Goal: Task Accomplishment & Management: Manage account settings

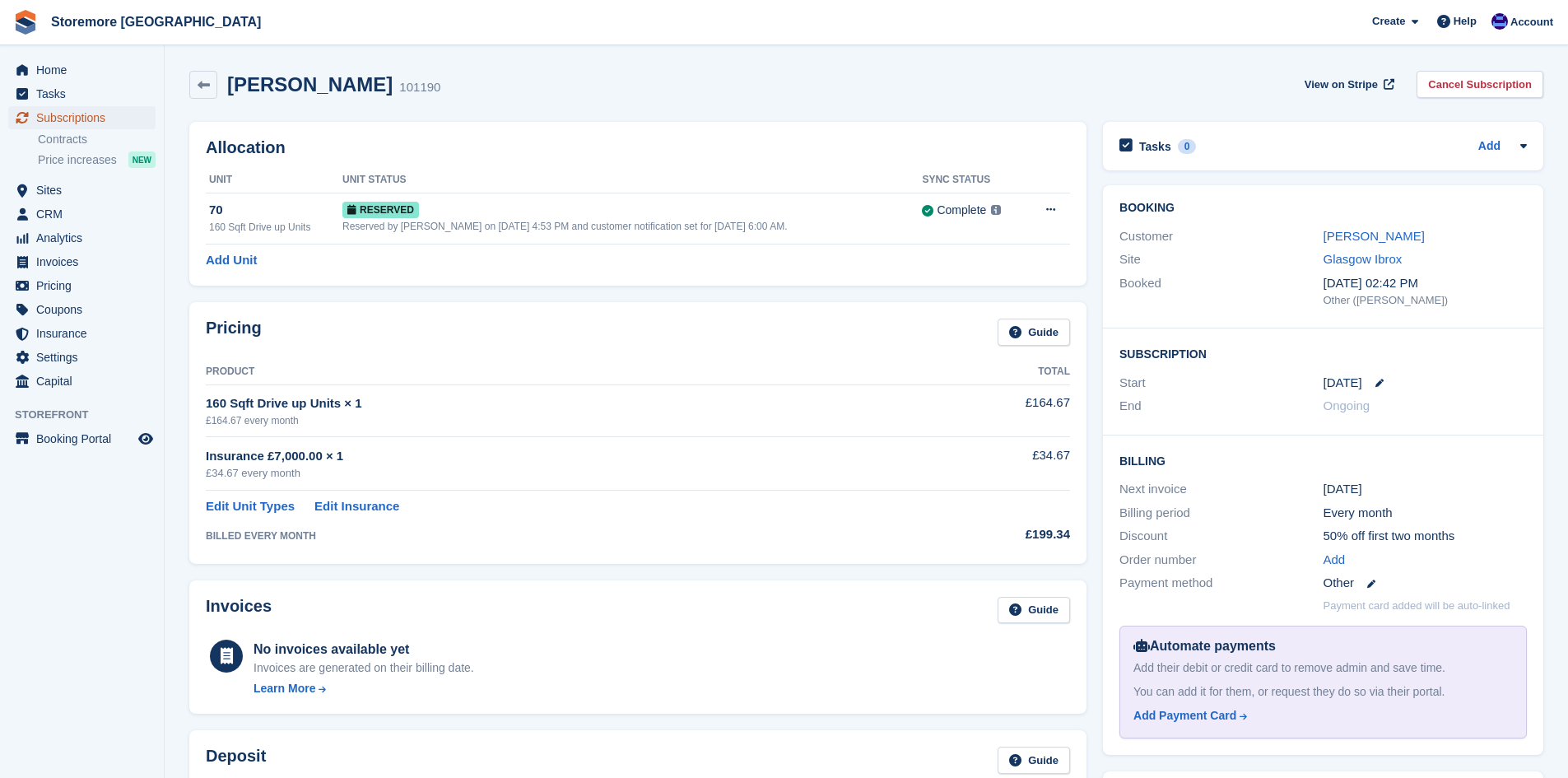
click at [67, 120] on span "Subscriptions" at bounding box center [86, 118] width 99 height 23
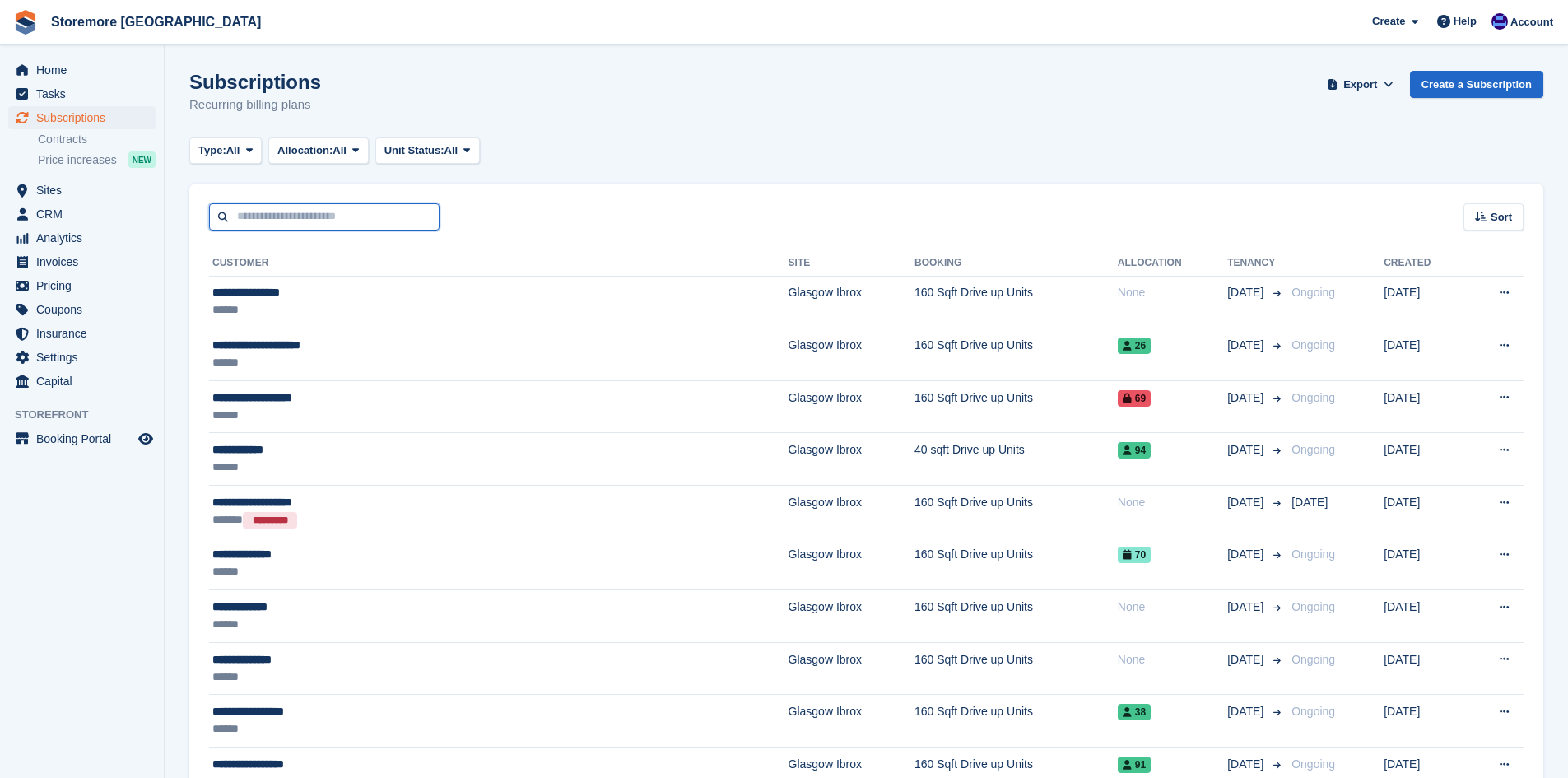
click at [289, 212] on input "text" at bounding box center [324, 217] width 231 height 27
type input "*****"
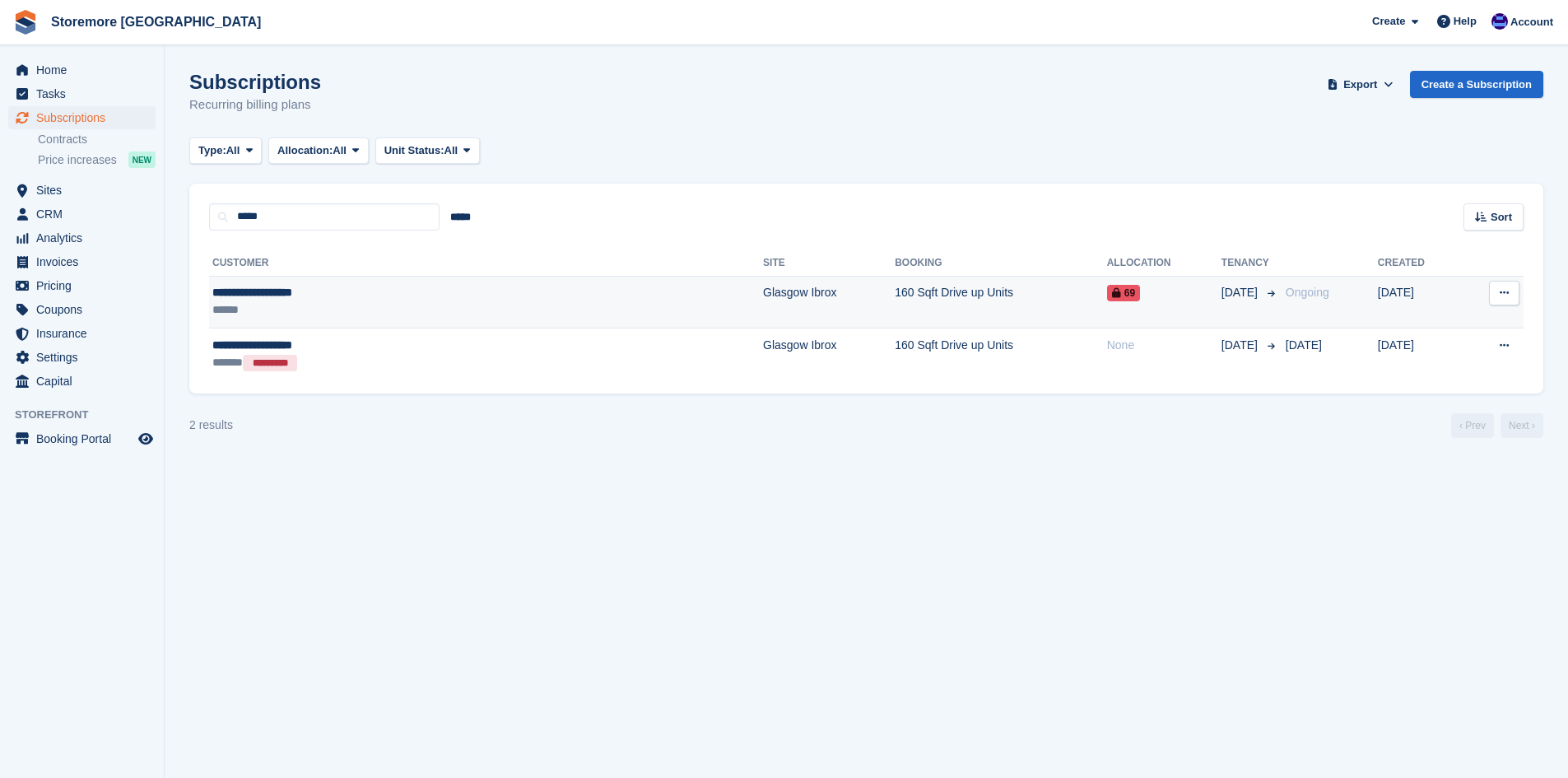
click at [345, 279] on td "**********" at bounding box center [486, 302] width 554 height 52
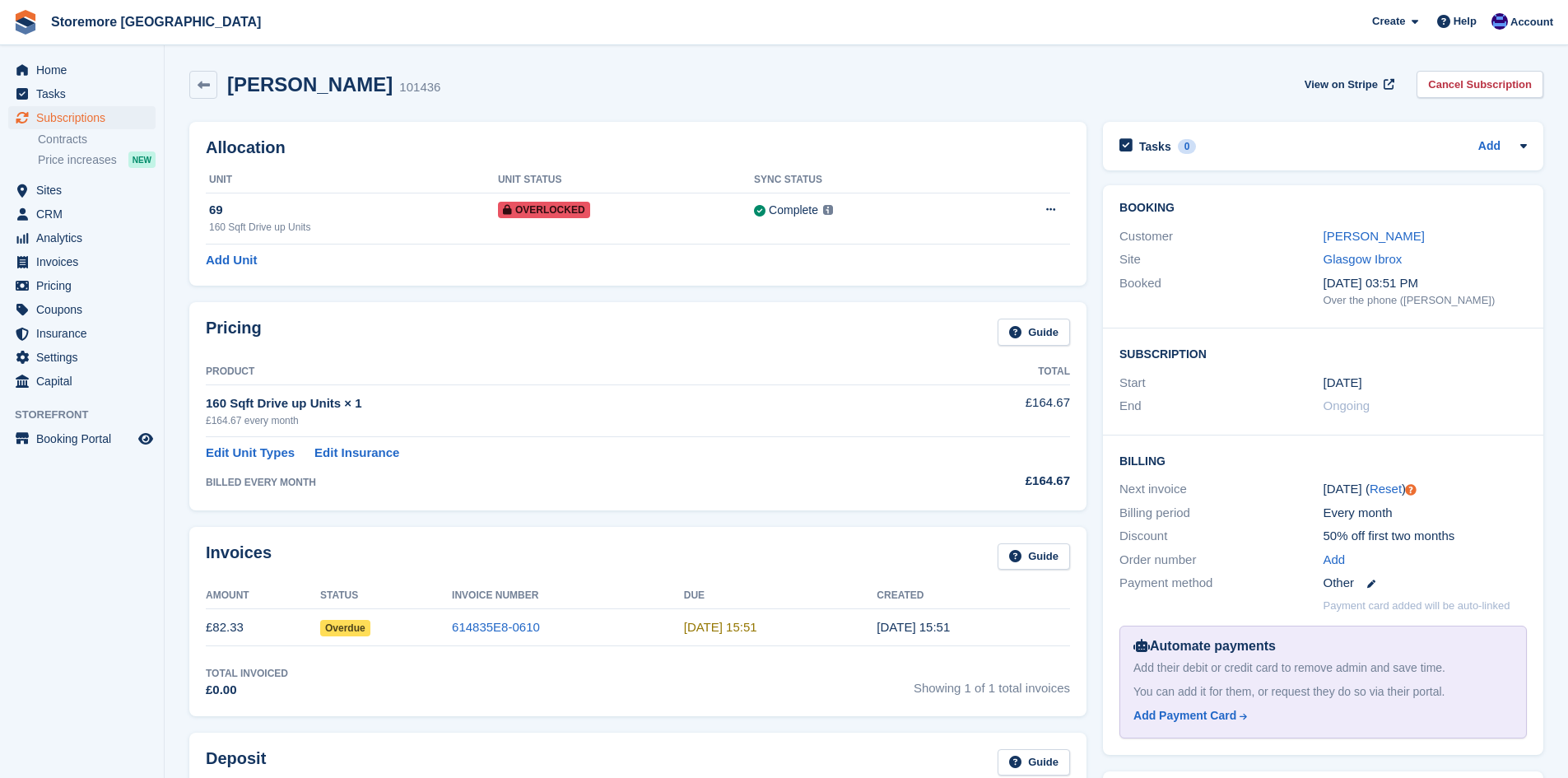
drag, startPoint x: 791, startPoint y: 485, endPoint x: 810, endPoint y: 470, distance: 24.2
click at [791, 484] on div "BILLED EVERY MONTH" at bounding box center [557, 483] width 702 height 15
click at [1387, 232] on link "[PERSON_NAME]" at bounding box center [1375, 235] width 101 height 14
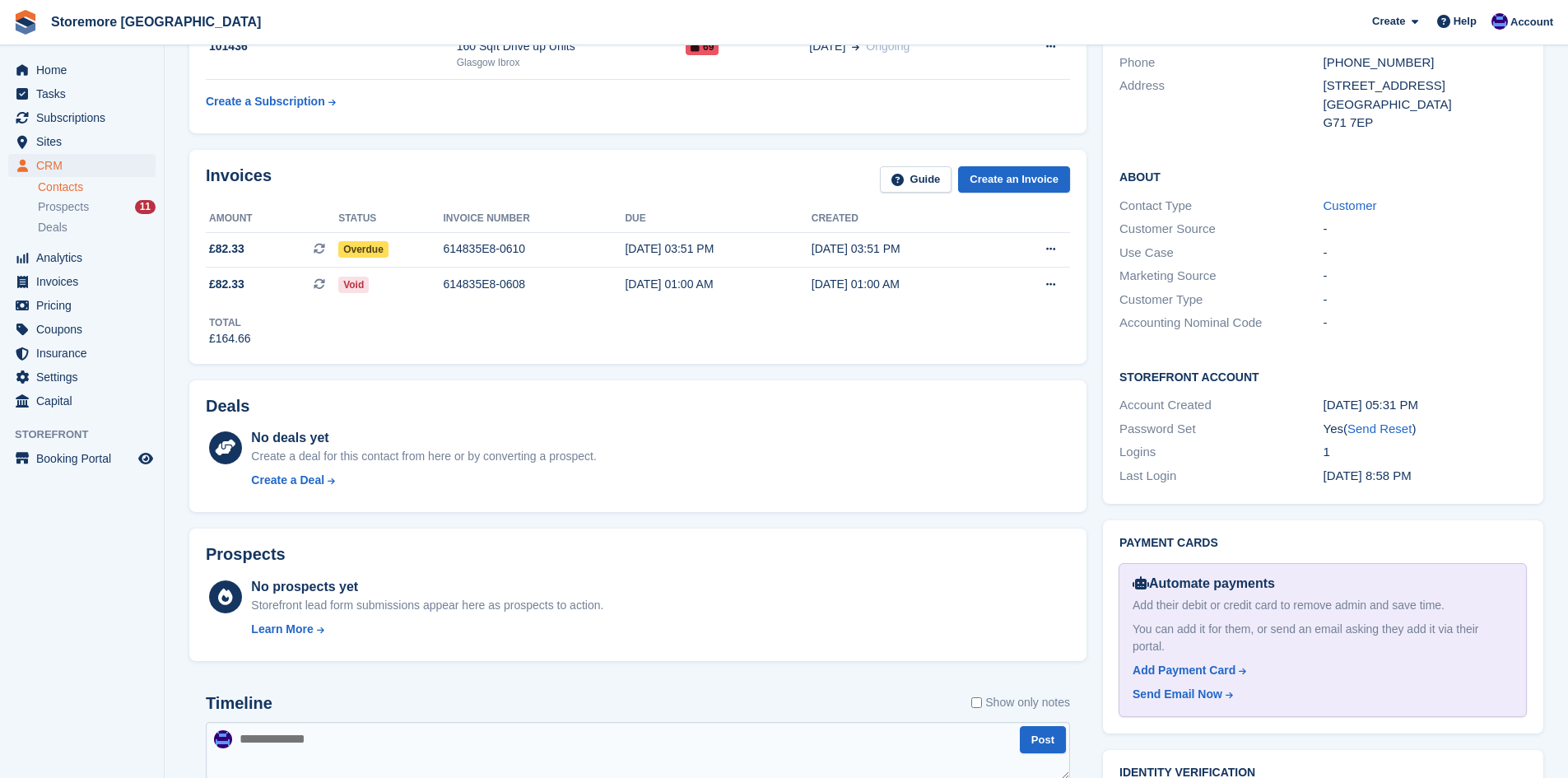
scroll to position [61, 0]
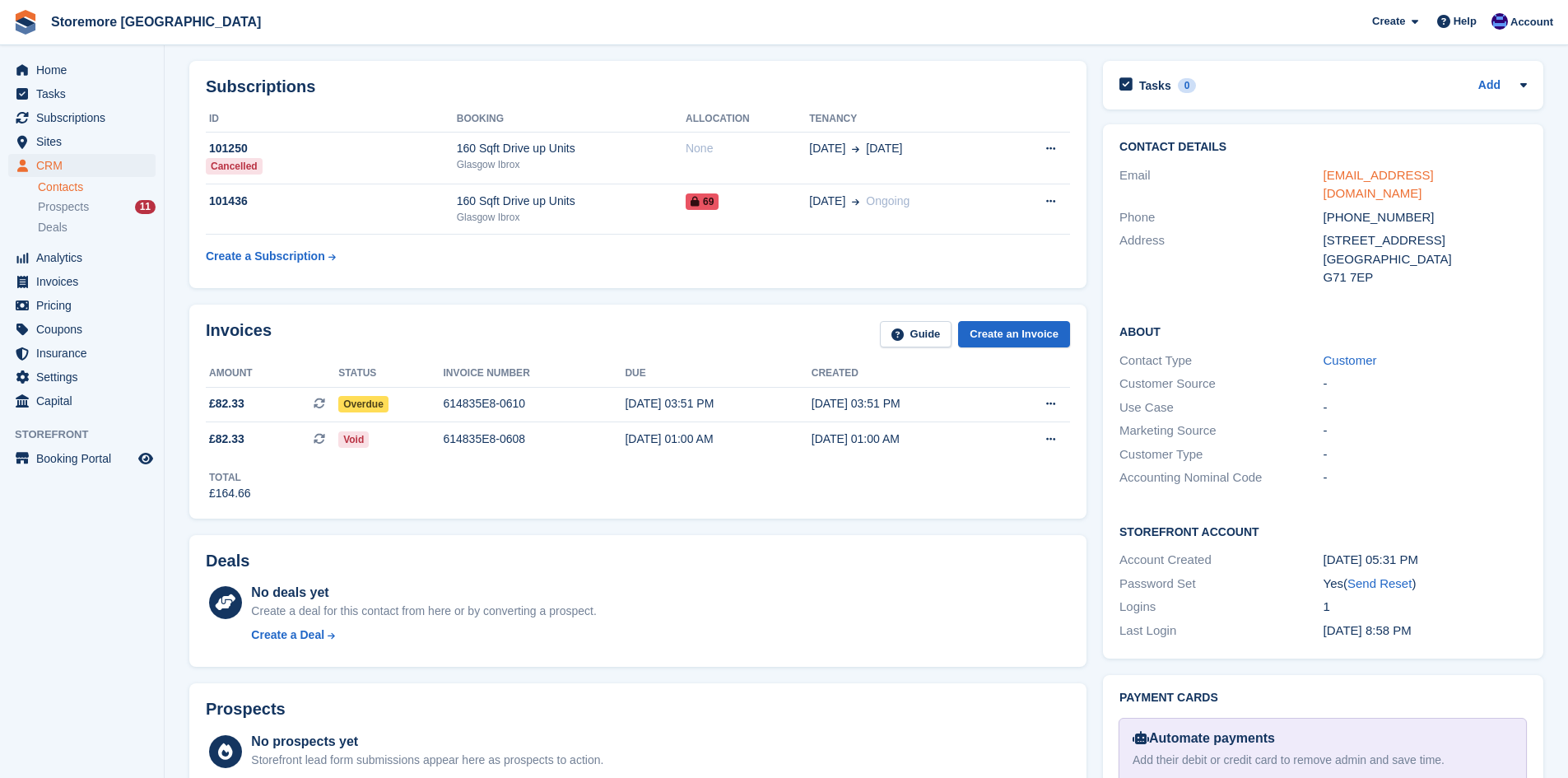
click at [1391, 175] on link "shannongordon242@gmail.com" at bounding box center [1379, 184] width 110 height 33
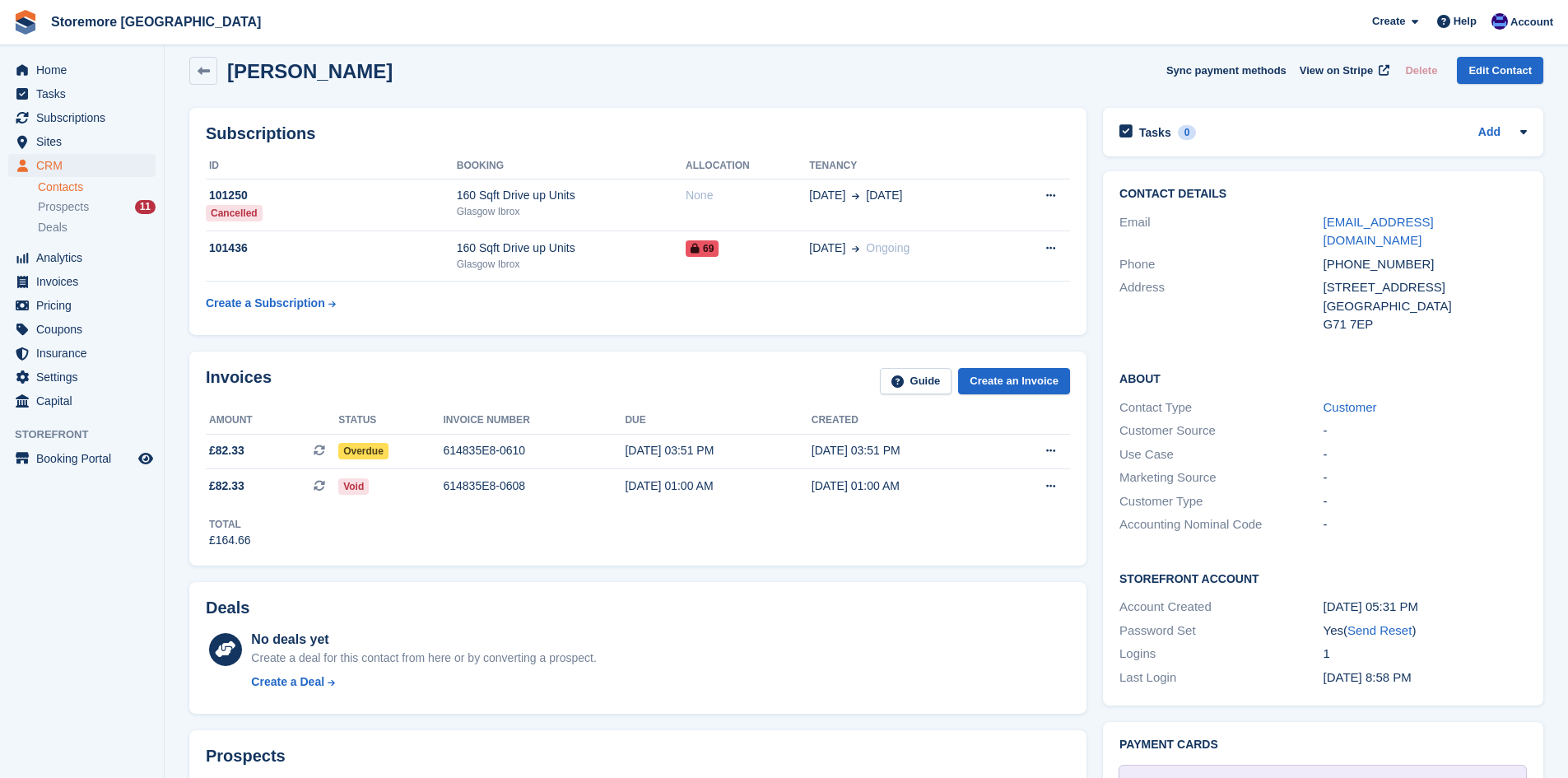
scroll to position [0, 0]
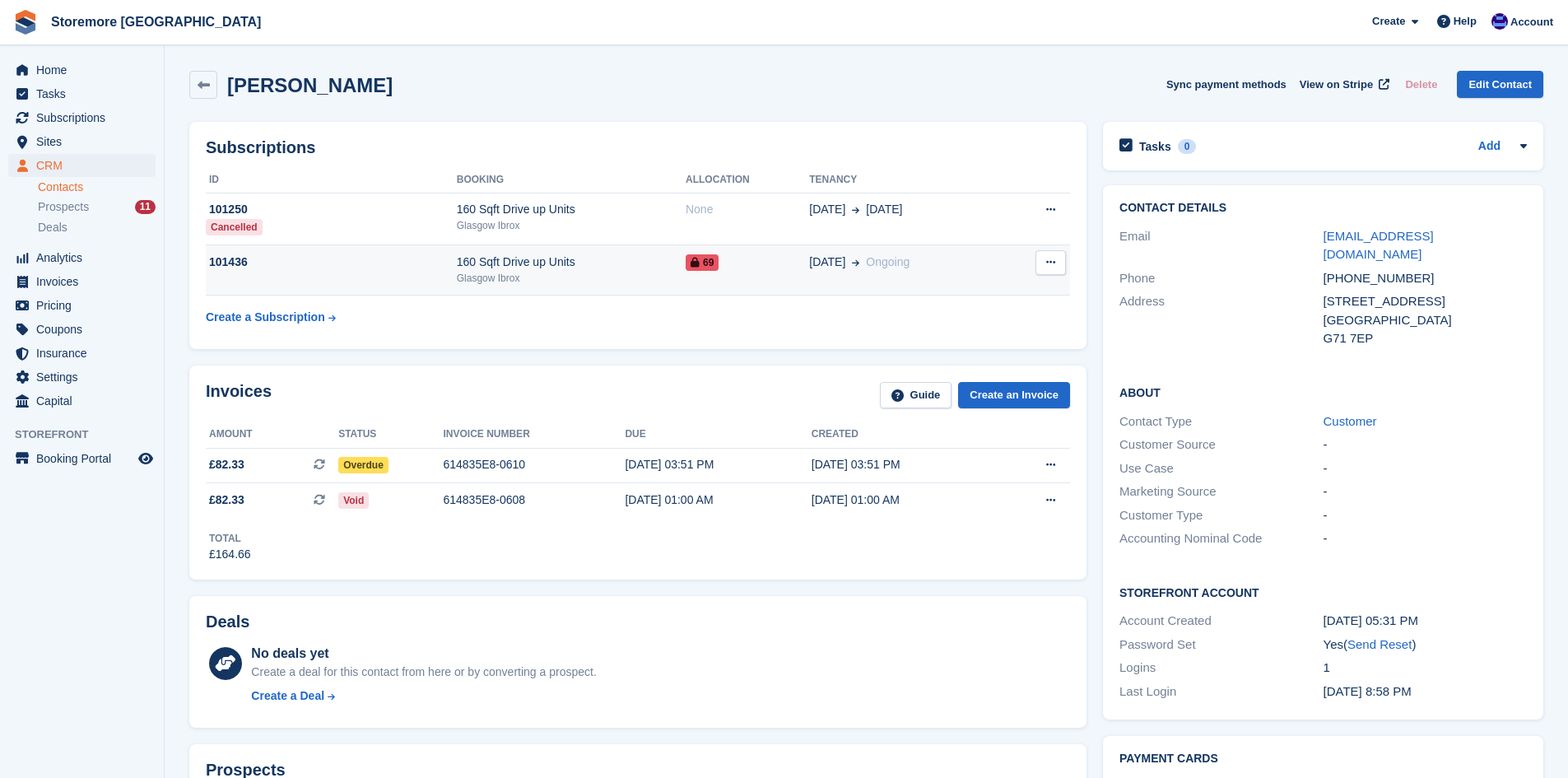
click at [533, 283] on div "Glasgow Ibrox" at bounding box center [571, 278] width 229 height 15
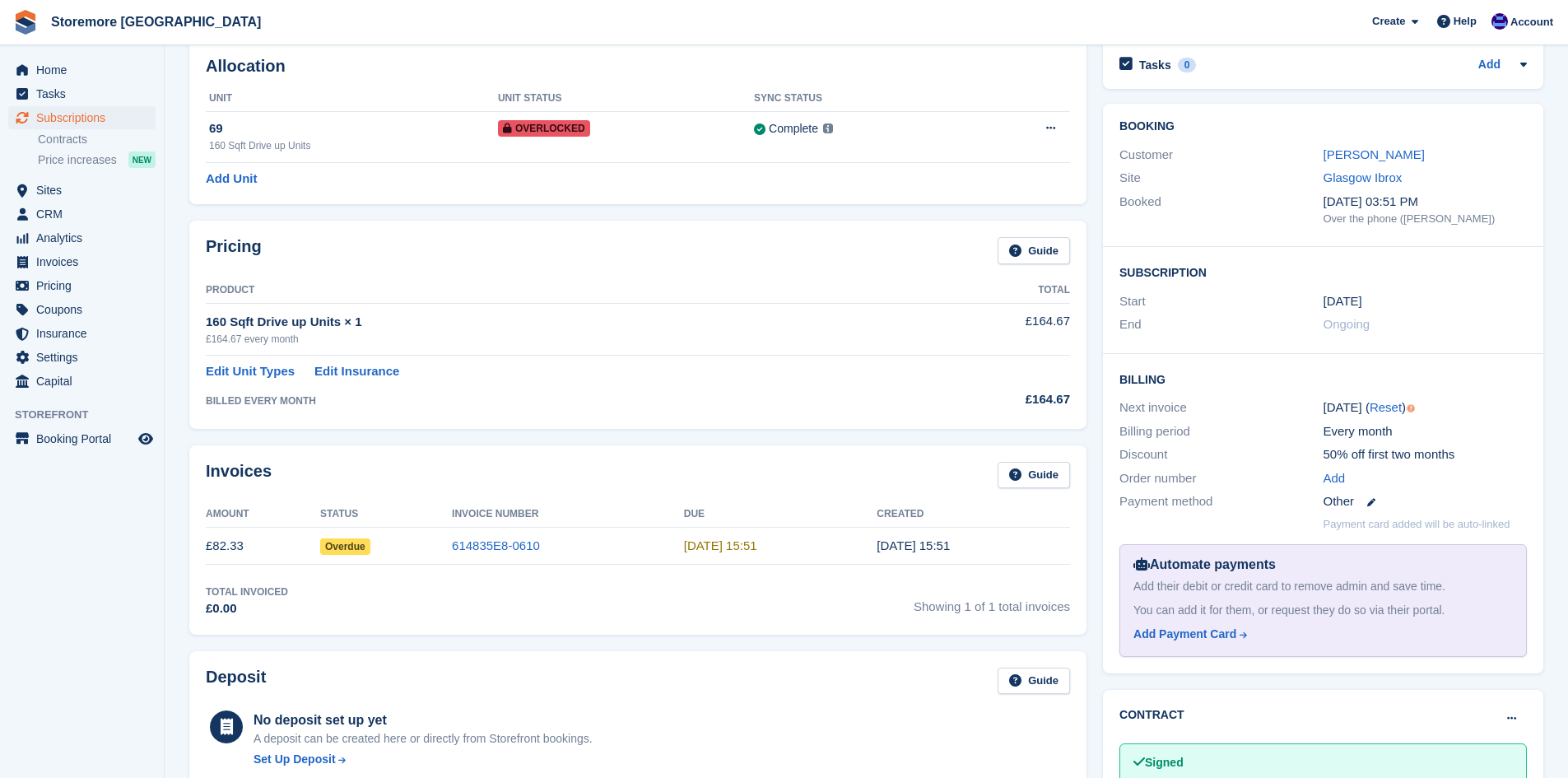
scroll to position [82, 0]
click at [498, 544] on link "614835E8-0610" at bounding box center [496, 545] width 88 height 14
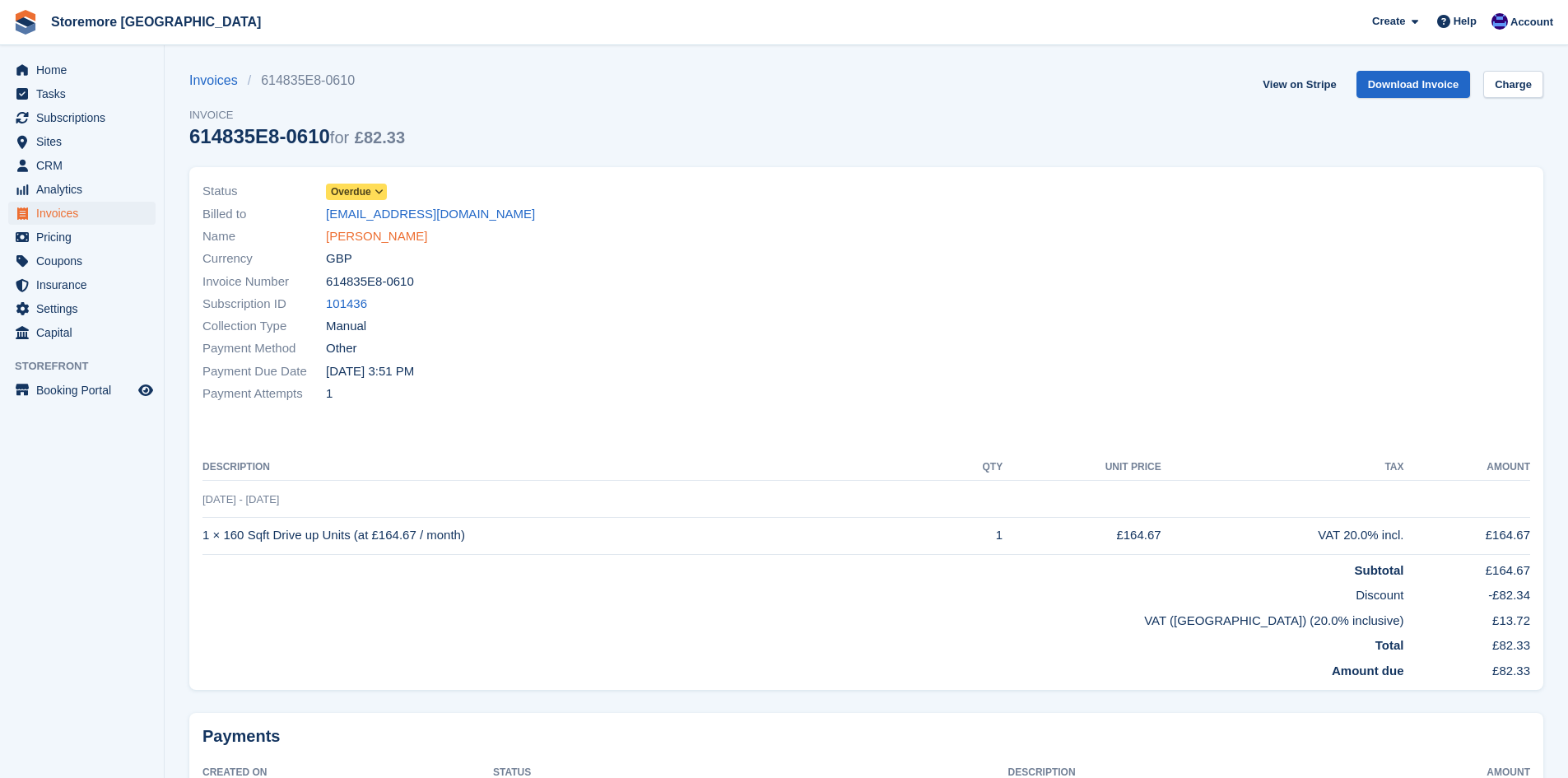
click at [428, 243] on link "miss Shannon Gordon" at bounding box center [376, 236] width 101 height 19
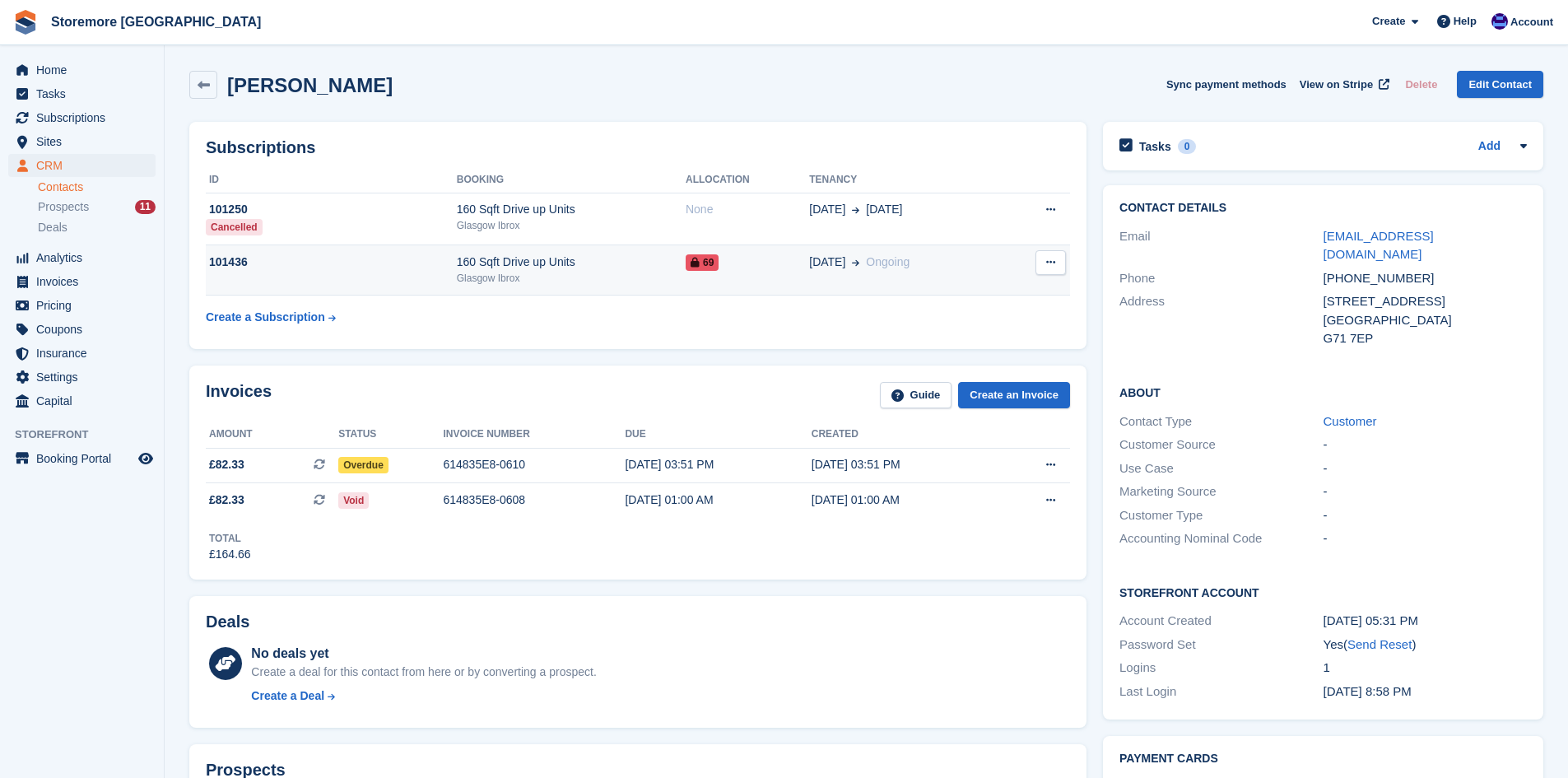
click at [538, 267] on div "160 Sqft Drive up Units" at bounding box center [571, 262] width 229 height 18
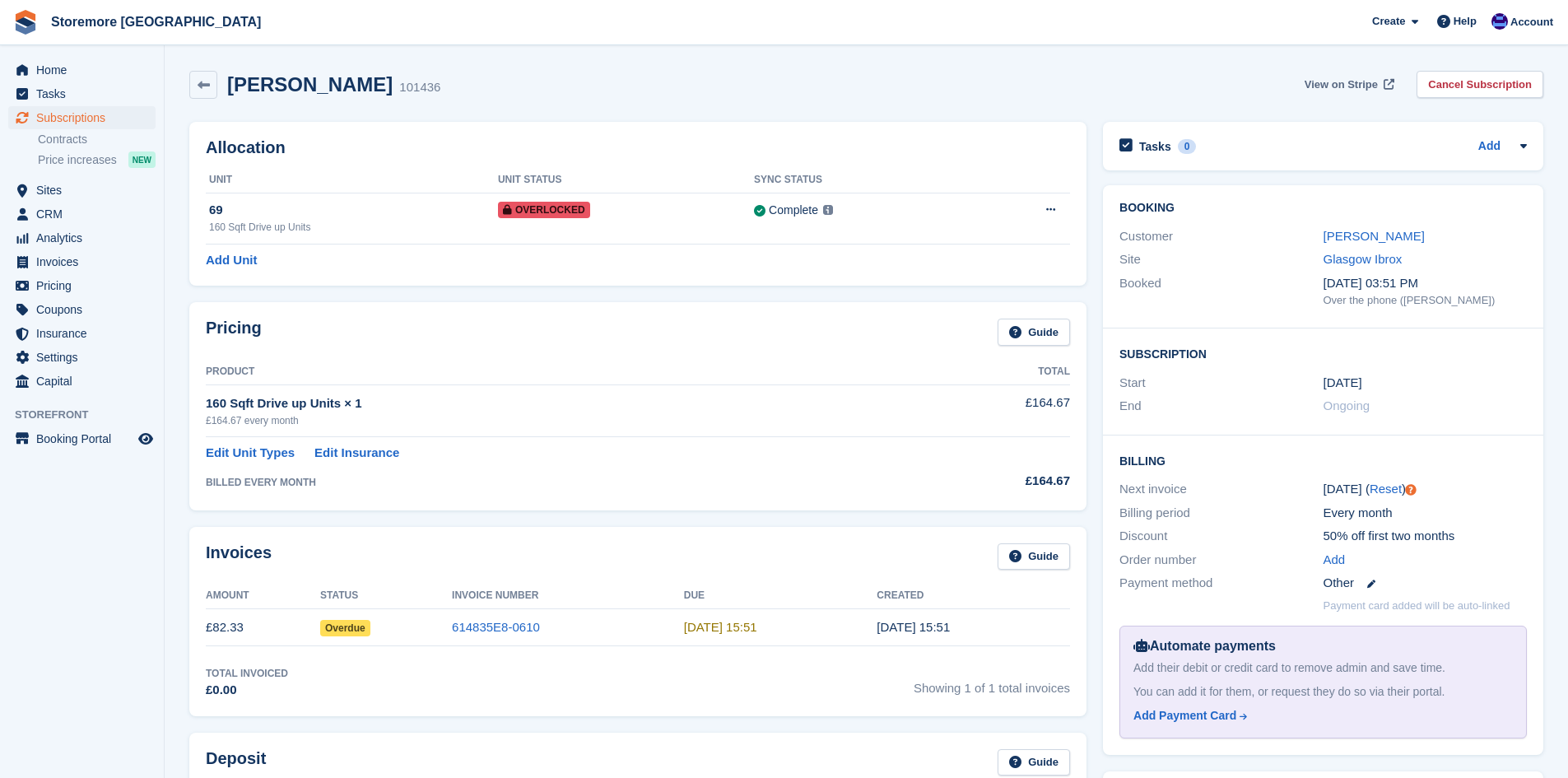
click at [1337, 91] on span "View on Stripe" at bounding box center [1341, 85] width 73 height 17
click at [1062, 216] on button at bounding box center [1051, 210] width 31 height 24
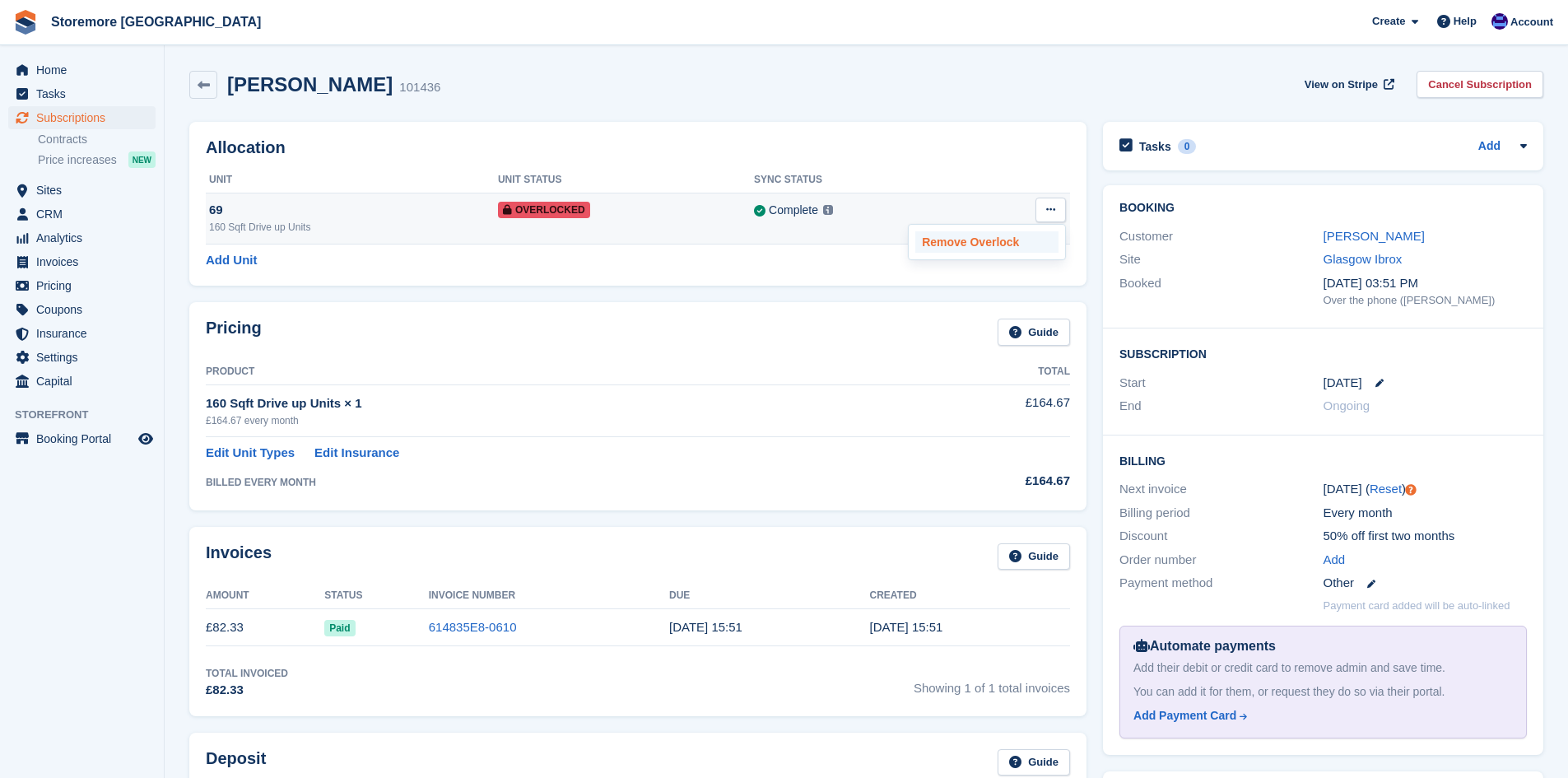
click at [987, 237] on p "Remove Overlock" at bounding box center [986, 242] width 143 height 21
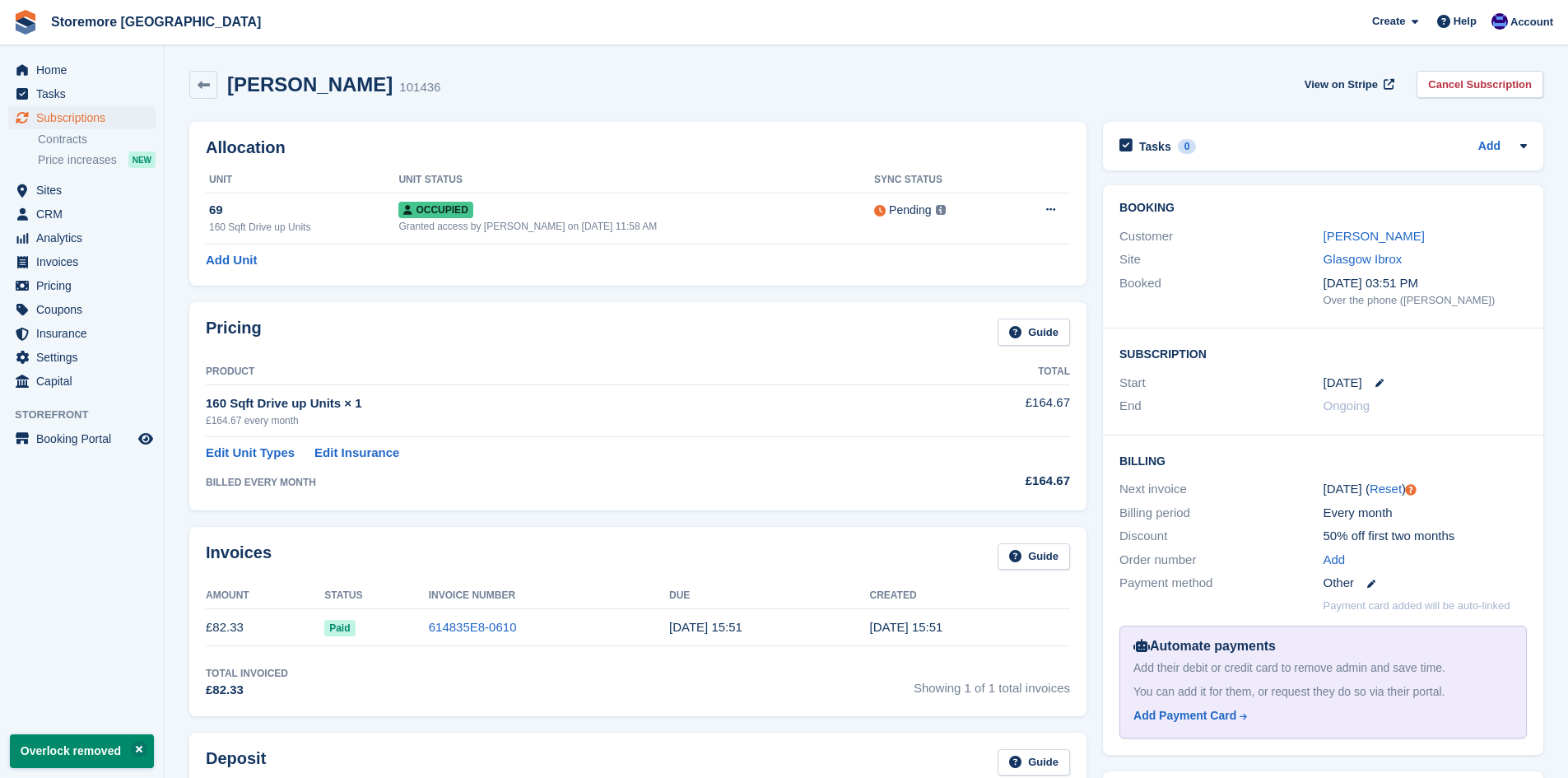
click at [723, 160] on div "Allocation Unit Unit Status Sync Status 69 160 Sqft Drive up Units Occupied Gra…" at bounding box center [638, 203] width 897 height 163
click at [99, 71] on span "Home" at bounding box center [86, 70] width 99 height 23
